Goal: Information Seeking & Learning: Learn about a topic

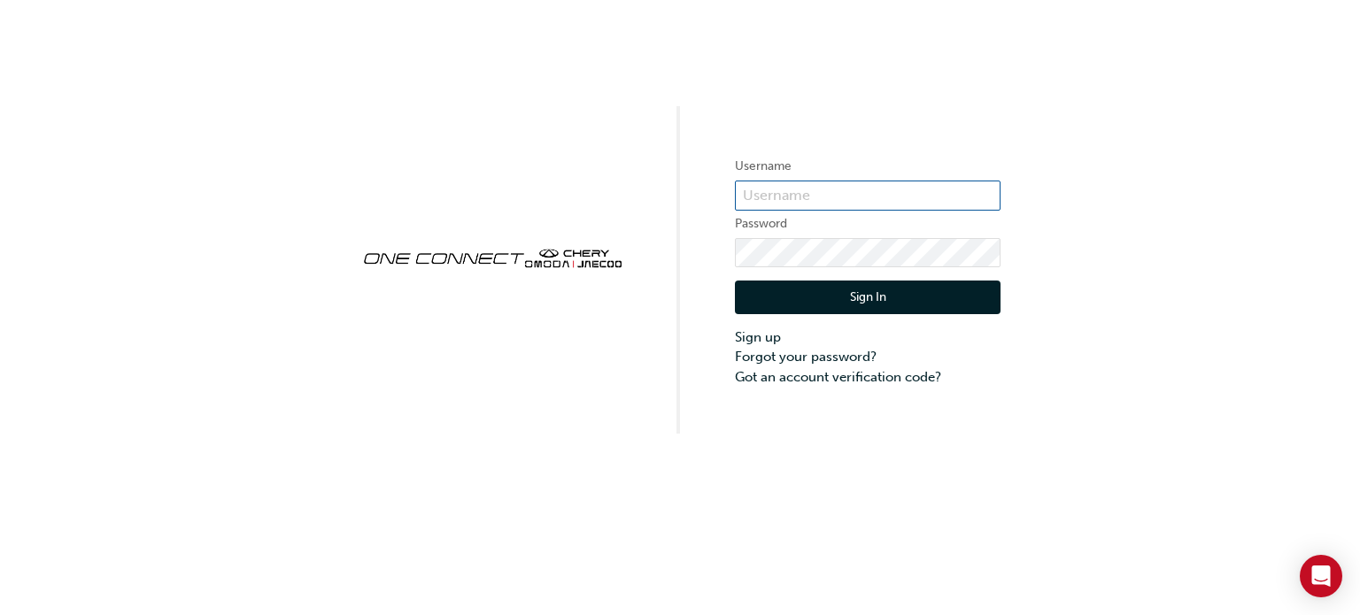
type input "CHAU1041"
click at [927, 288] on button "Sign In" at bounding box center [868, 298] width 266 height 34
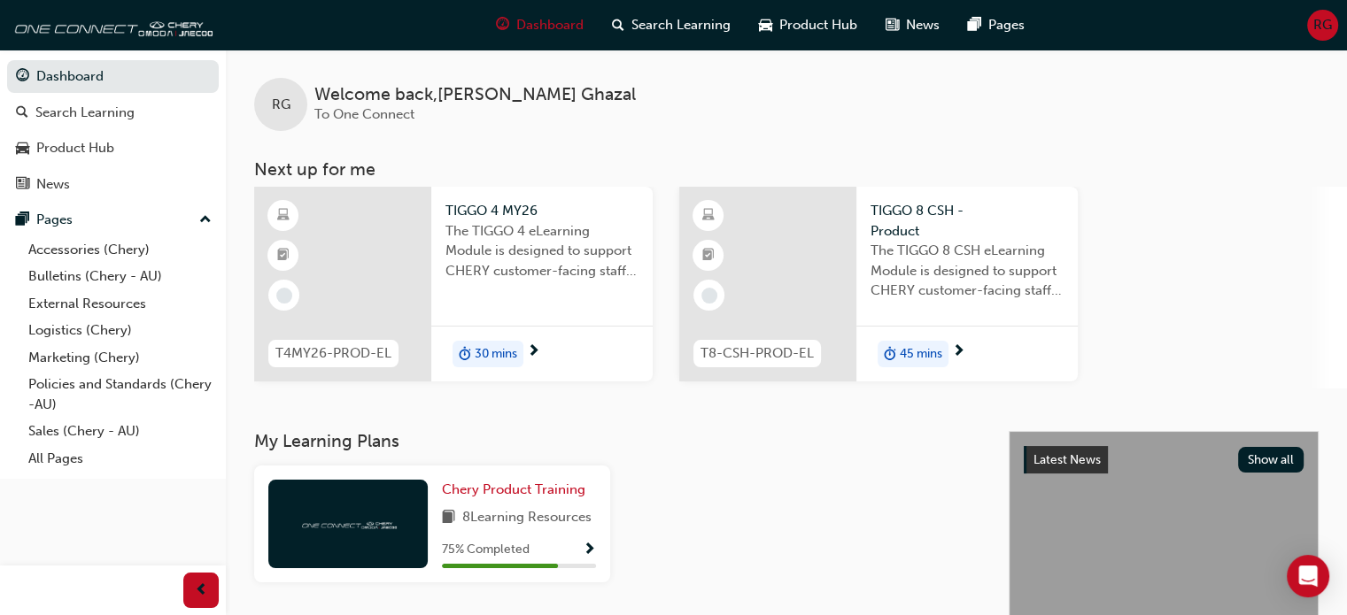
click at [525, 351] on div "30 mins" at bounding box center [541, 354] width 221 height 56
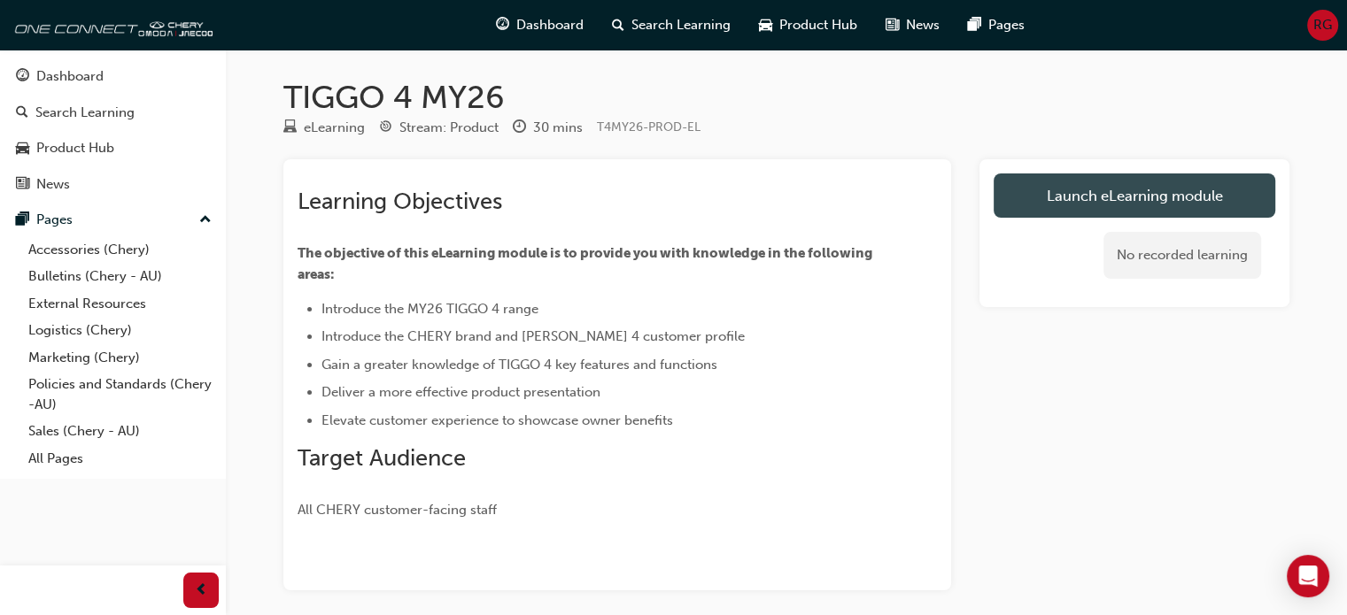
click at [1075, 204] on link "Launch eLearning module" at bounding box center [1135, 196] width 282 height 44
